Goal: Find specific page/section: Find specific page/section

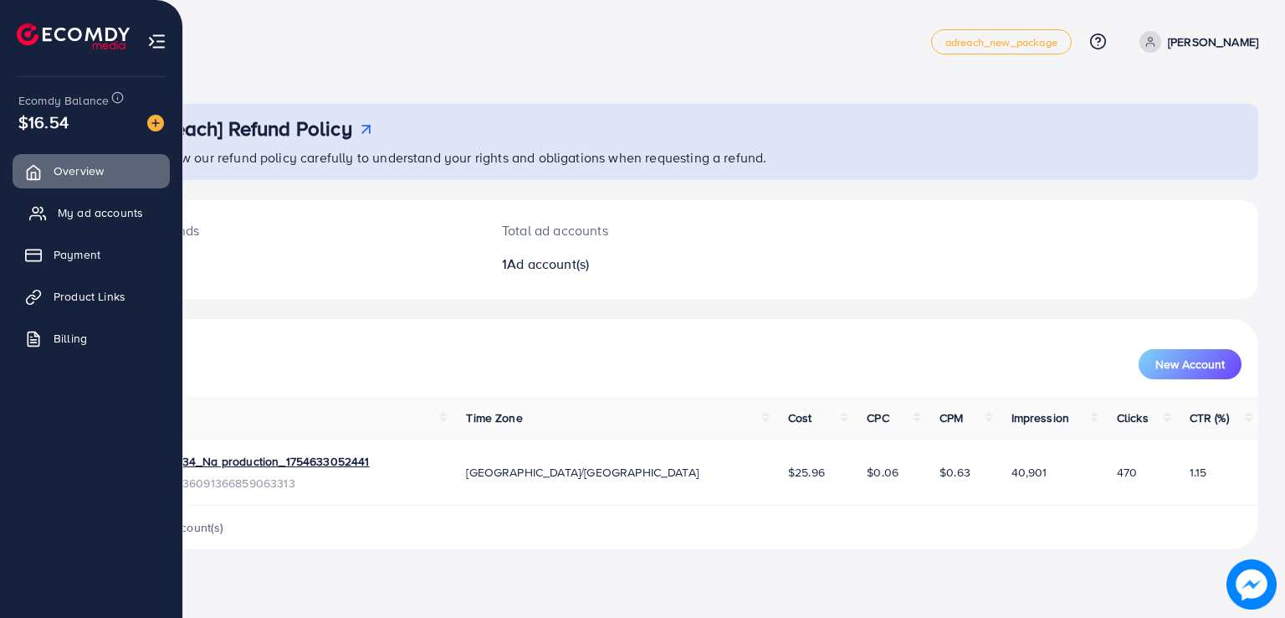
click at [47, 230] on ul "Overview My ad accounts Payment Product Links Billing" at bounding box center [91, 263] width 182 height 218
click at [56, 307] on link "Product Links" at bounding box center [91, 296] width 157 height 33
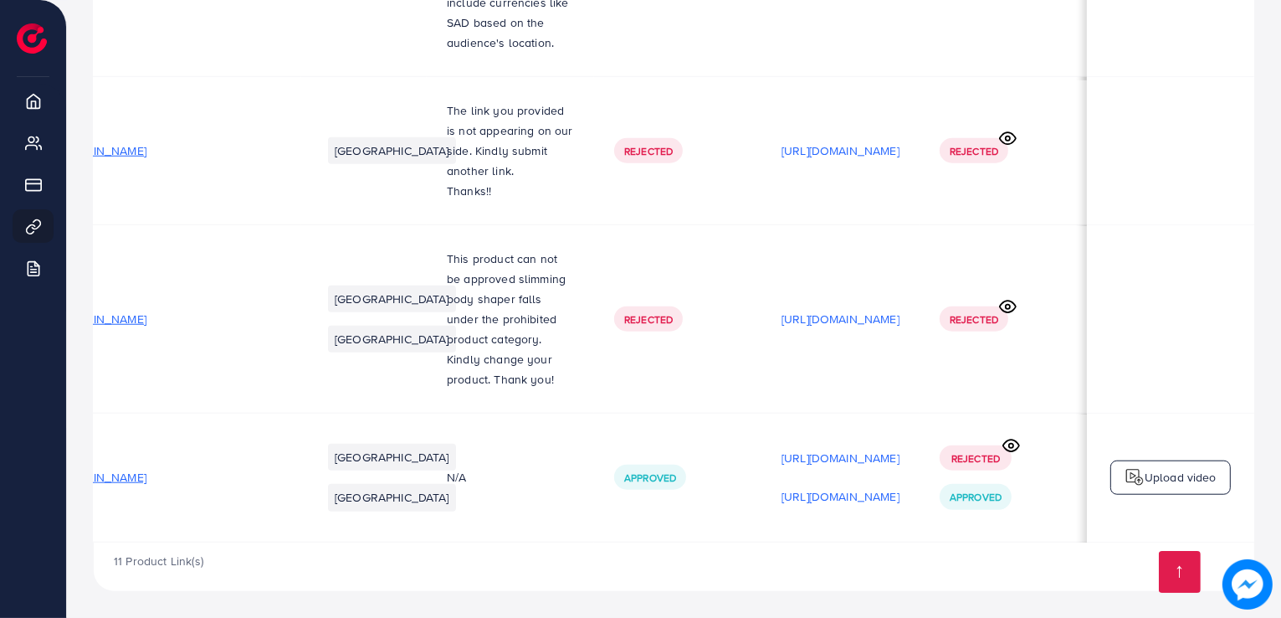
scroll to position [0, 169]
click at [1015, 439] on icon at bounding box center [1011, 445] width 16 height 12
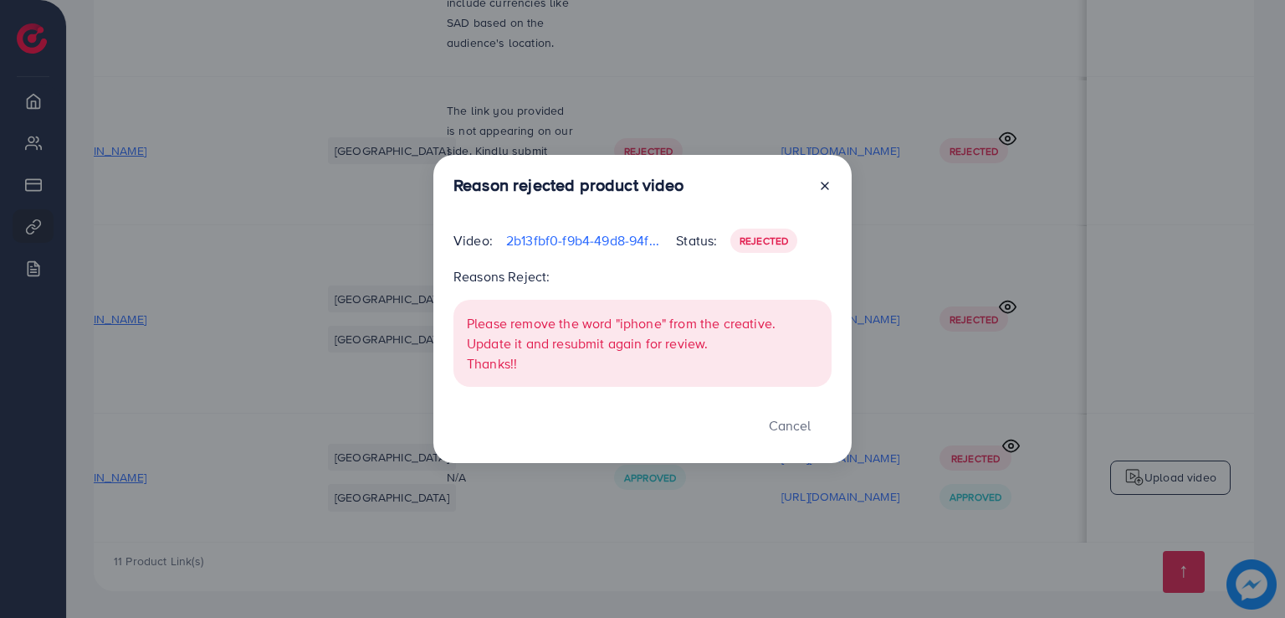
click at [821, 185] on icon at bounding box center [824, 185] width 13 height 13
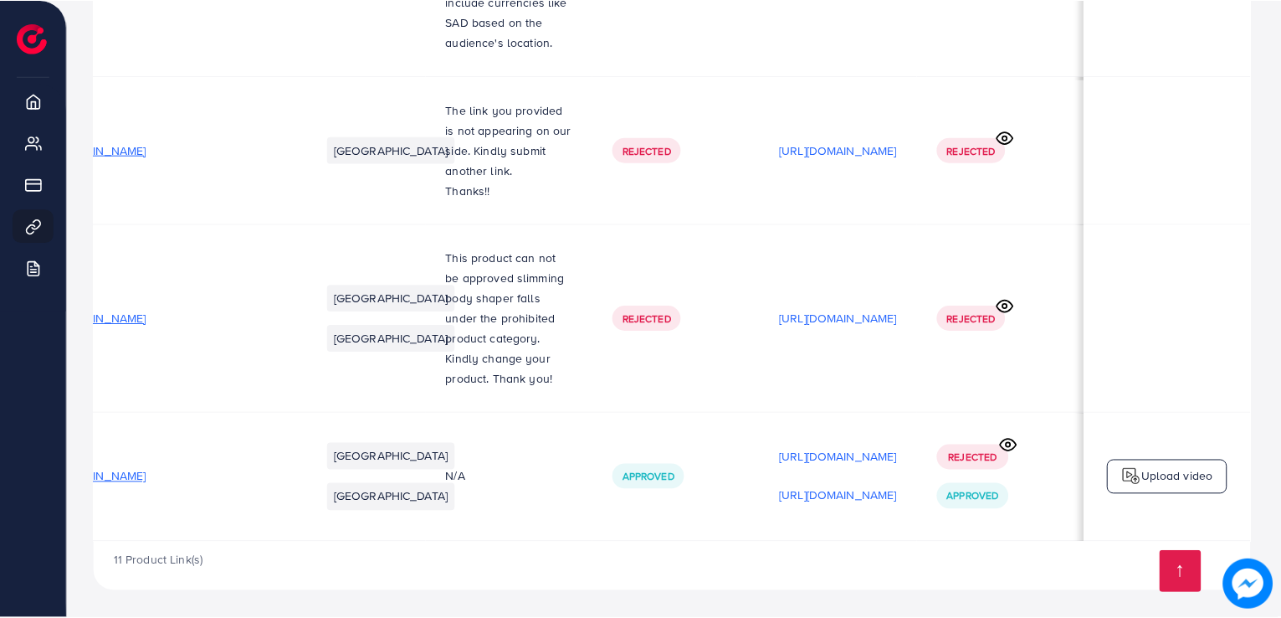
scroll to position [0, 165]
click at [782, 448] on p "[URL][DOMAIN_NAME]" at bounding box center [841, 458] width 118 height 20
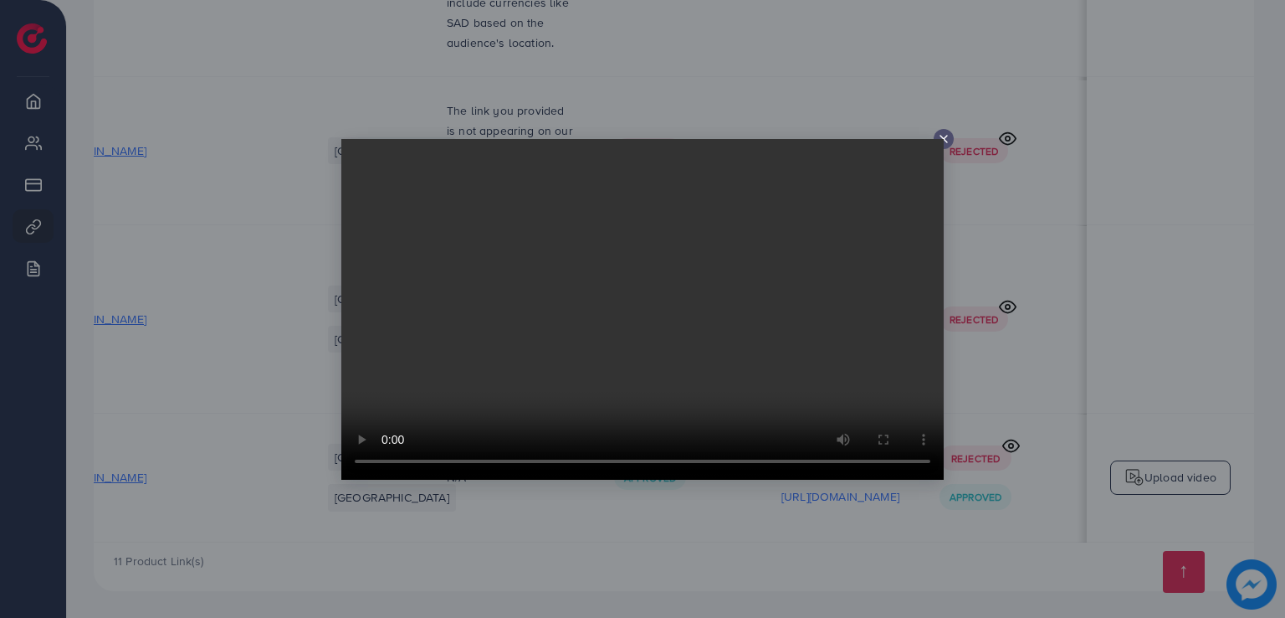
click at [946, 138] on icon at bounding box center [943, 138] width 13 height 13
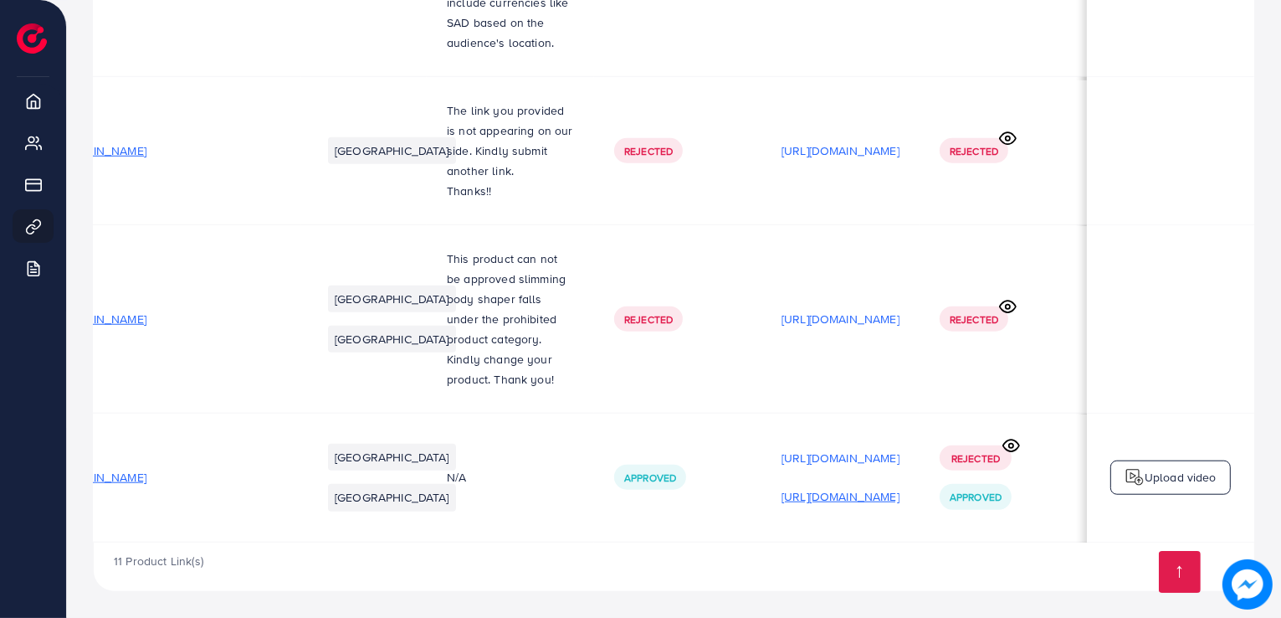
click at [857, 486] on p "[URL][DOMAIN_NAME]" at bounding box center [841, 496] width 118 height 20
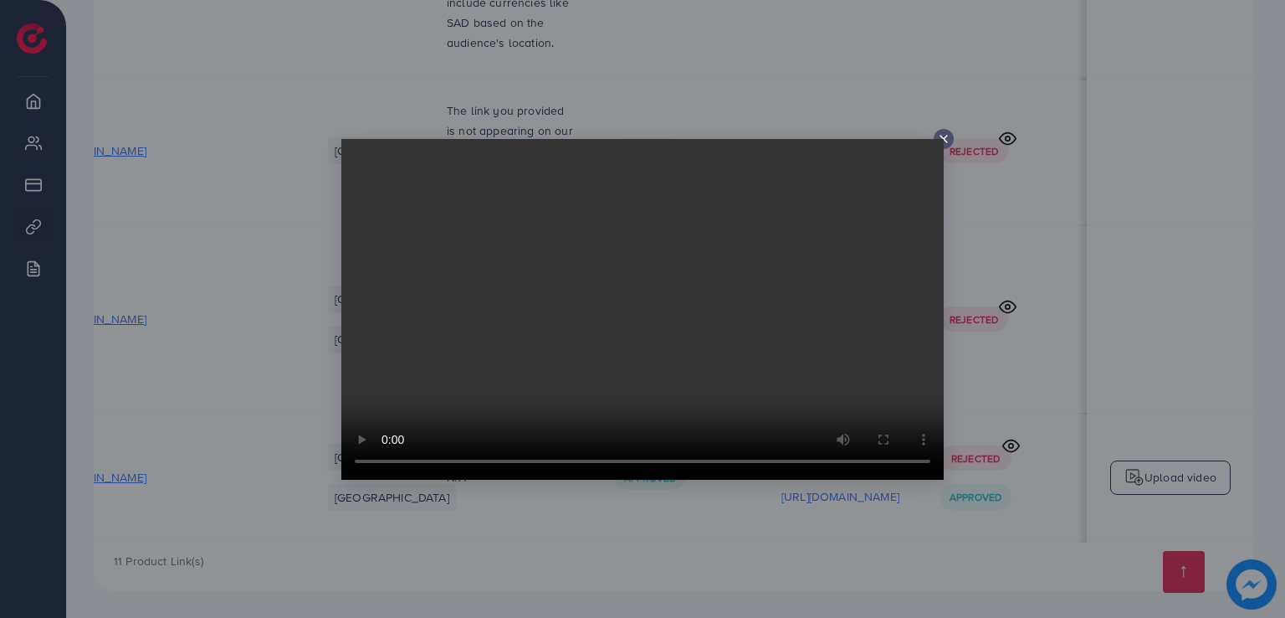
click at [948, 134] on icon at bounding box center [943, 138] width 13 height 13
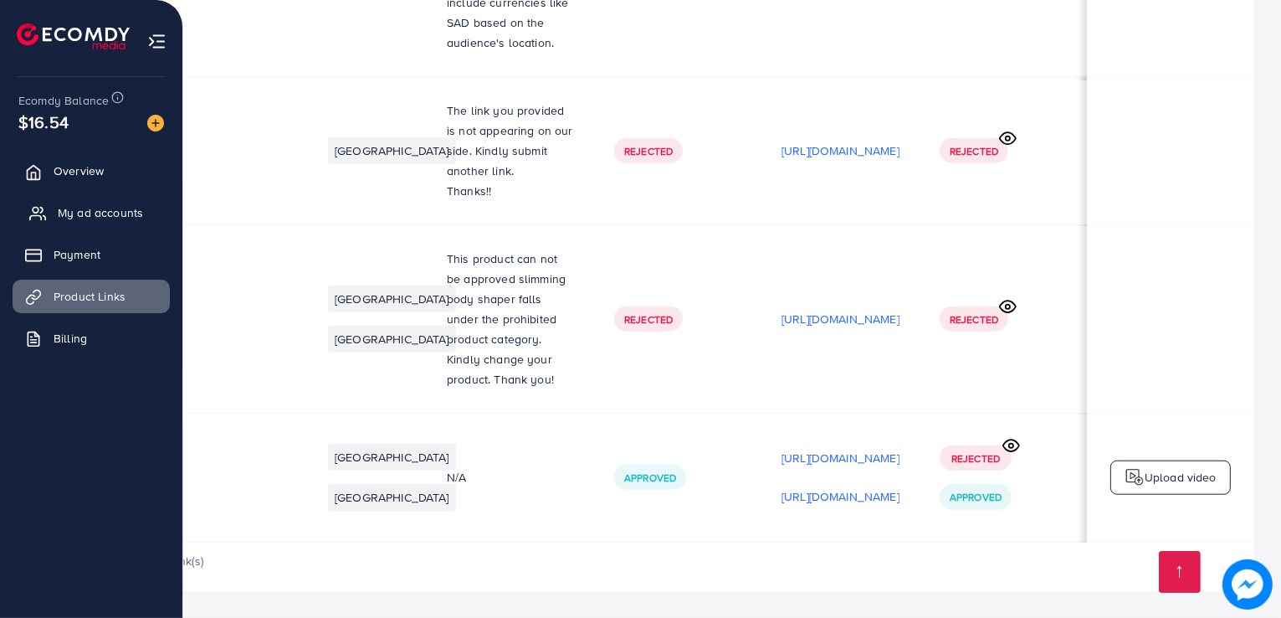
click at [80, 215] on span "My ad accounts" at bounding box center [100, 212] width 85 height 17
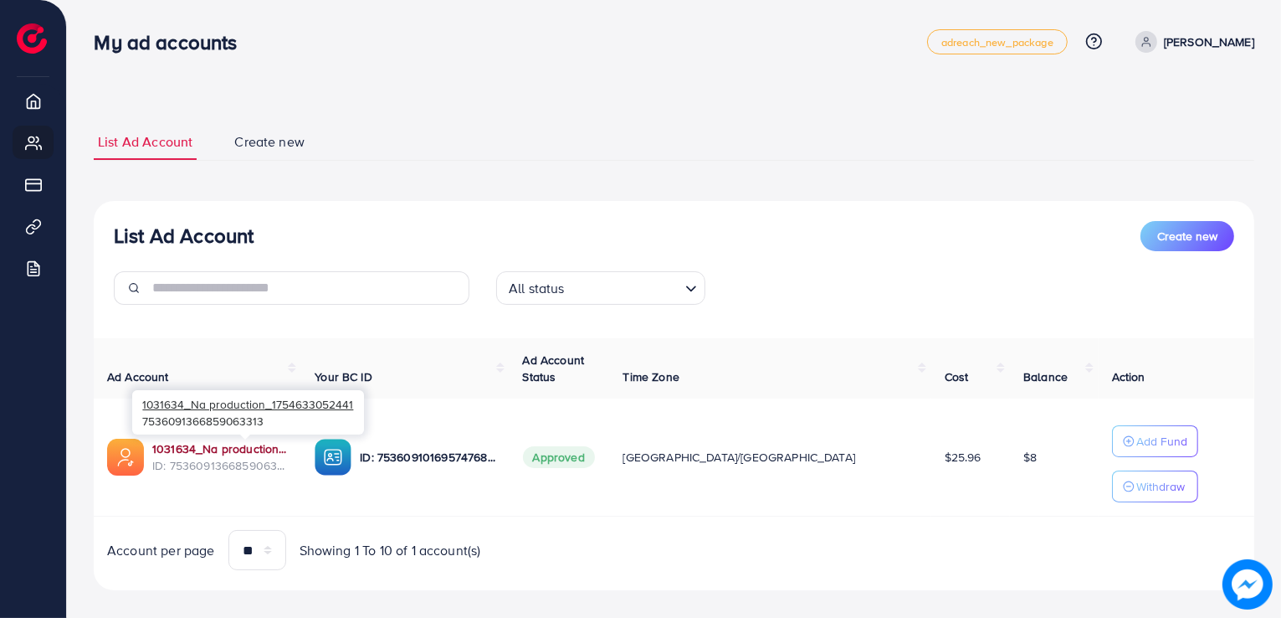
click at [288, 449] on link "1031634_Na production_1754633052441" at bounding box center [220, 448] width 136 height 17
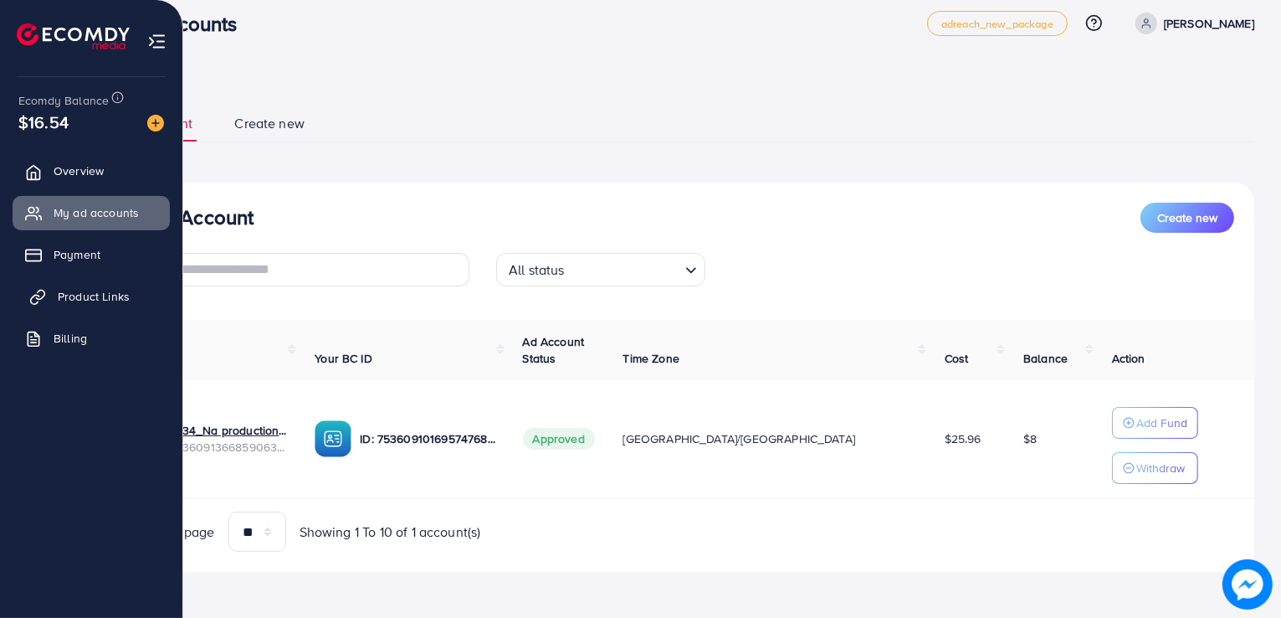
click at [64, 311] on link "Product Links" at bounding box center [91, 296] width 157 height 33
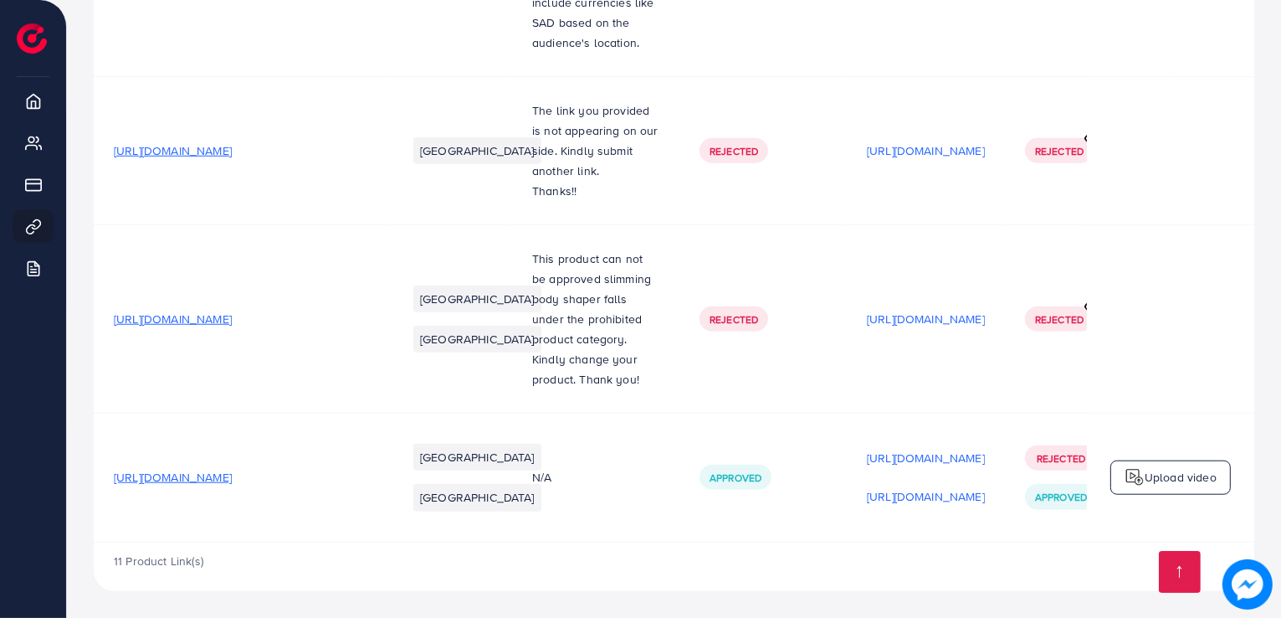
scroll to position [1844, 0]
click at [232, 469] on span "[URL][DOMAIN_NAME]" at bounding box center [173, 477] width 118 height 17
